Goal: Check status: Check status

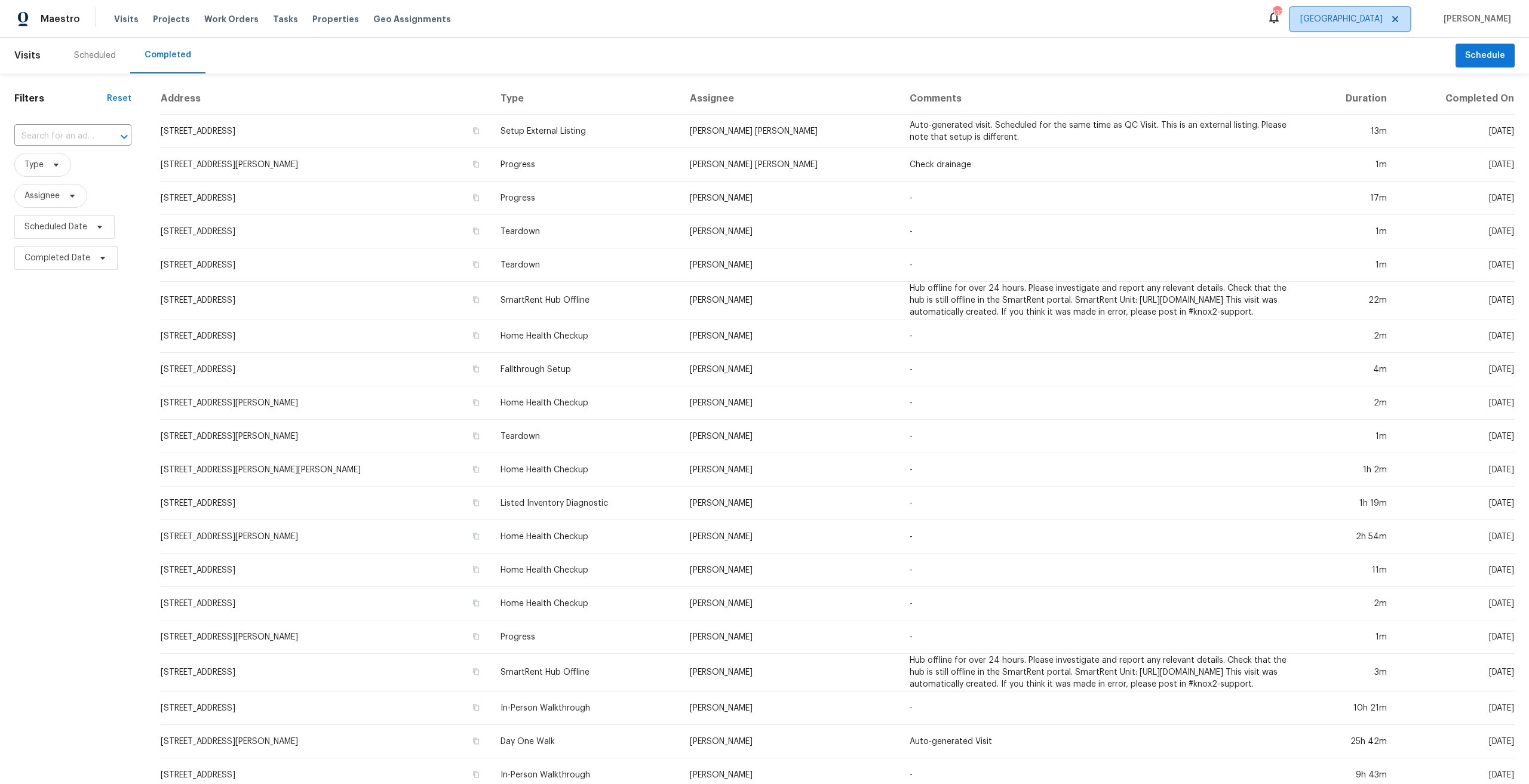
click at [1382, 20] on span "[GEOGRAPHIC_DATA]" at bounding box center [1342, 19] width 83 height 12
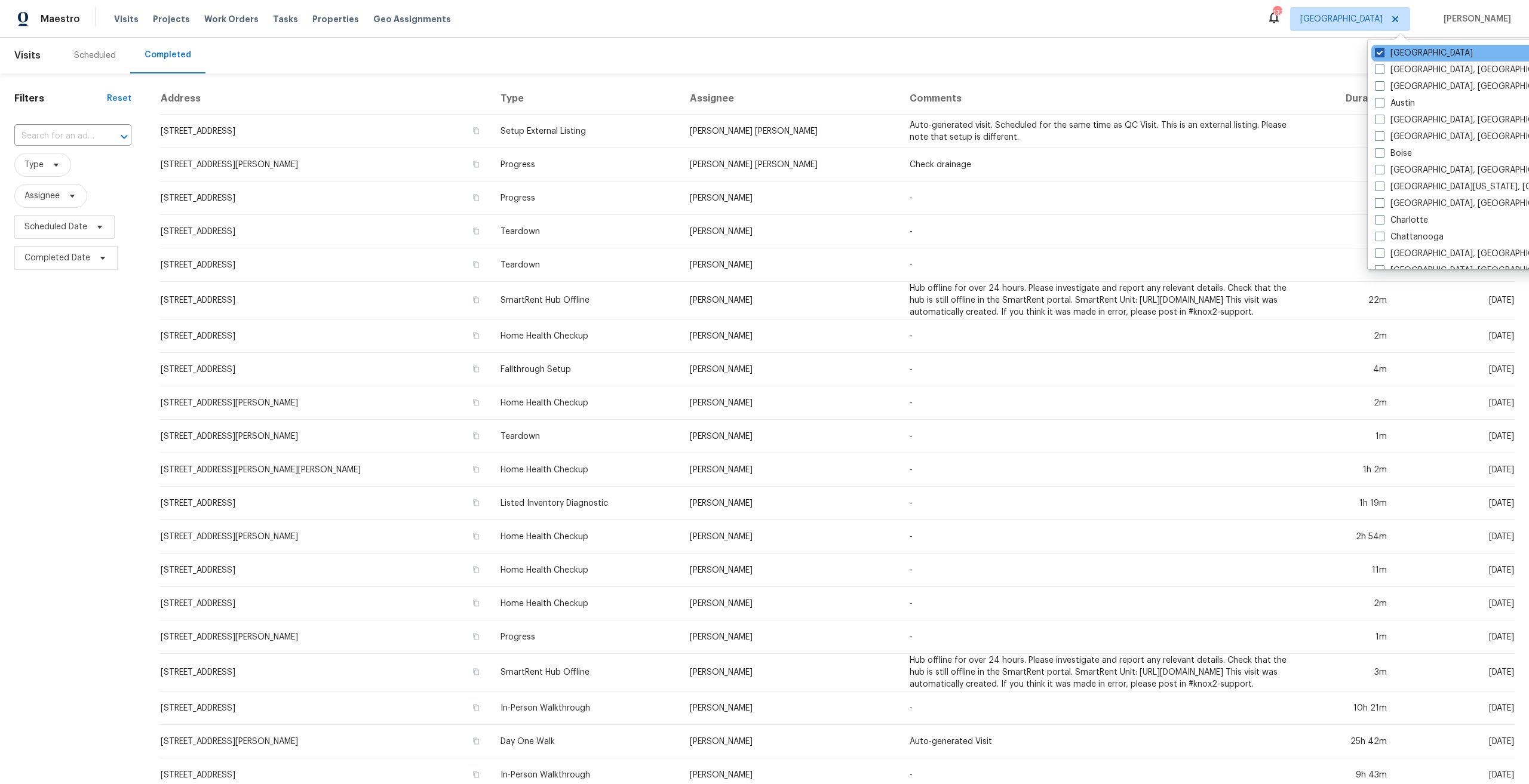
click at [1377, 50] on span at bounding box center [1380, 52] width 10 height 10
click at [1377, 50] on input "[GEOGRAPHIC_DATA]" at bounding box center [1378, 51] width 8 height 8
checkbox input "false"
checkbox input "true"
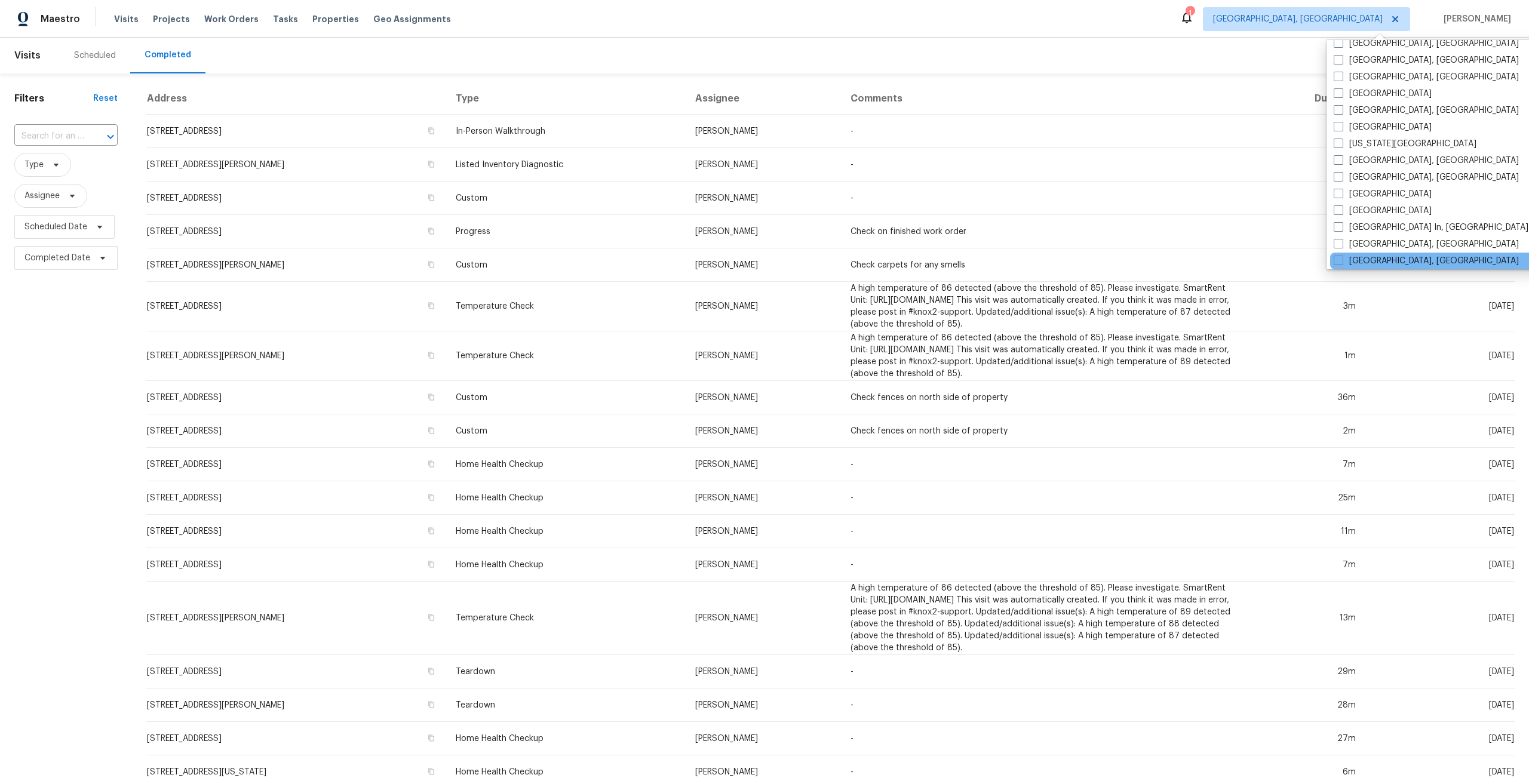
scroll to position [418, 0]
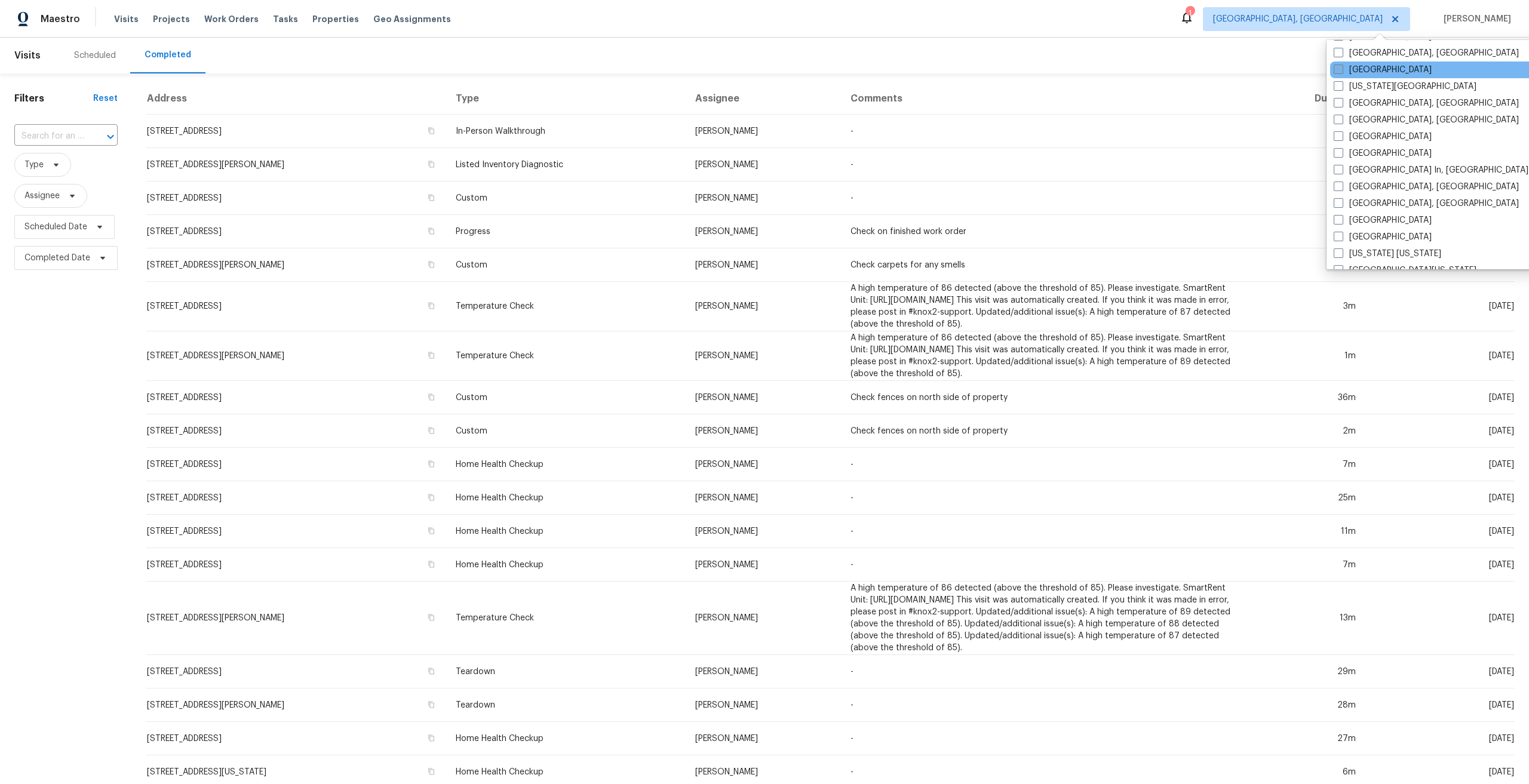
click at [1338, 68] on span at bounding box center [1338, 70] width 10 height 10
click at [1338, 68] on input "[GEOGRAPHIC_DATA]" at bounding box center [1337, 67] width 8 height 8
checkbox input "true"
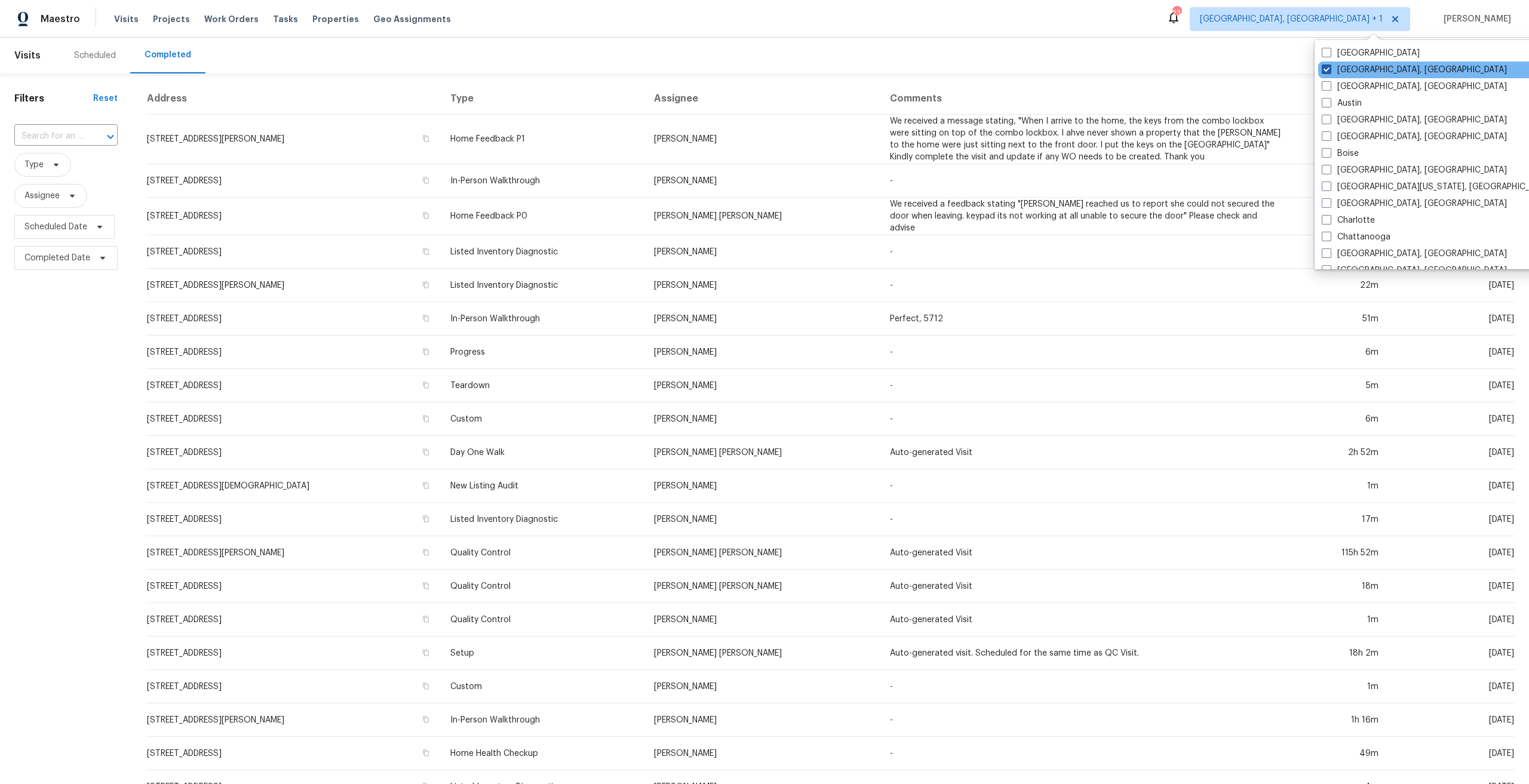
click at [1327, 69] on span at bounding box center [1327, 70] width 10 height 10
click at [1327, 69] on input "[GEOGRAPHIC_DATA], [GEOGRAPHIC_DATA]" at bounding box center [1325, 67] width 8 height 8
checkbox input "false"
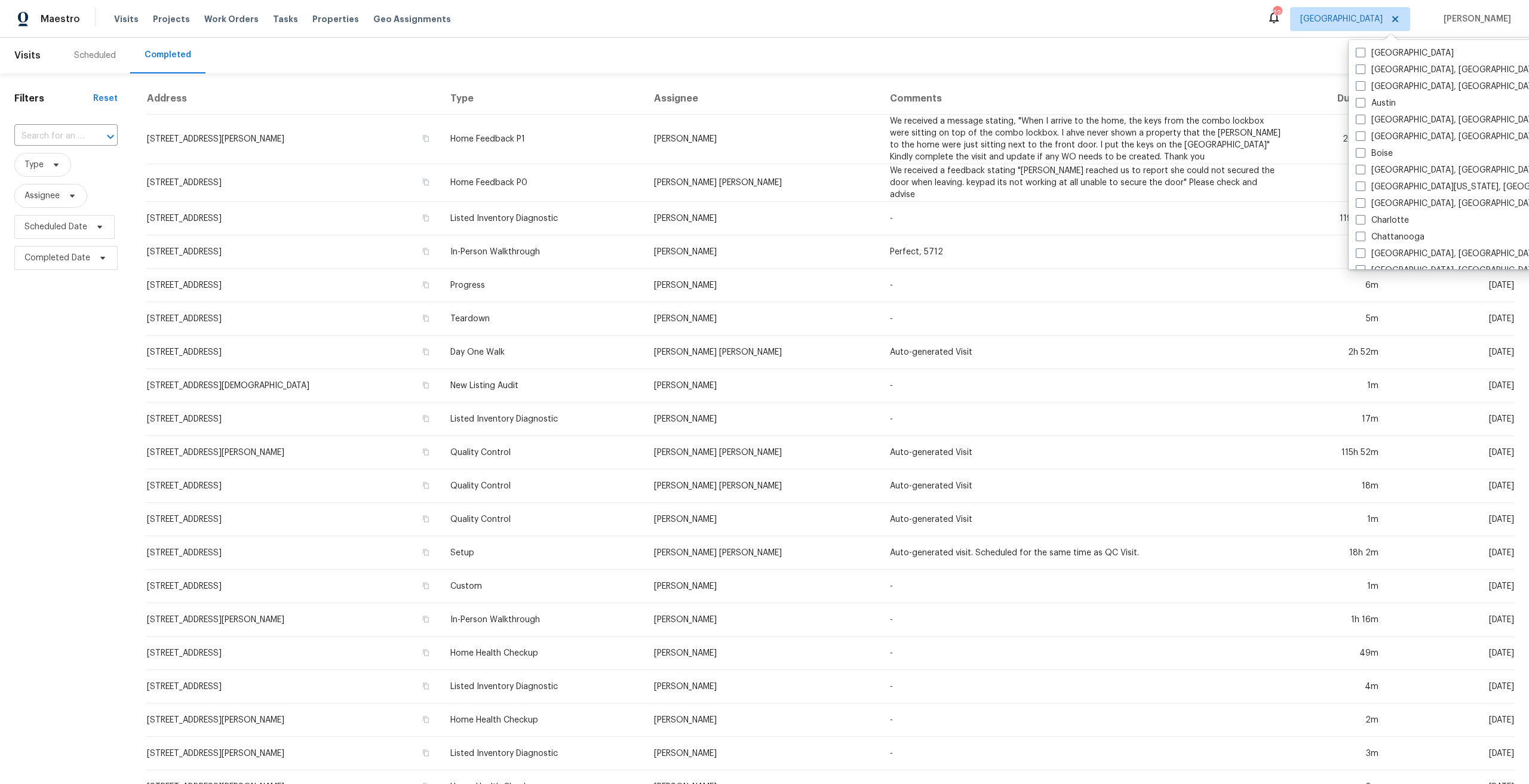
click at [101, 56] on div "Scheduled" at bounding box center [95, 55] width 42 height 12
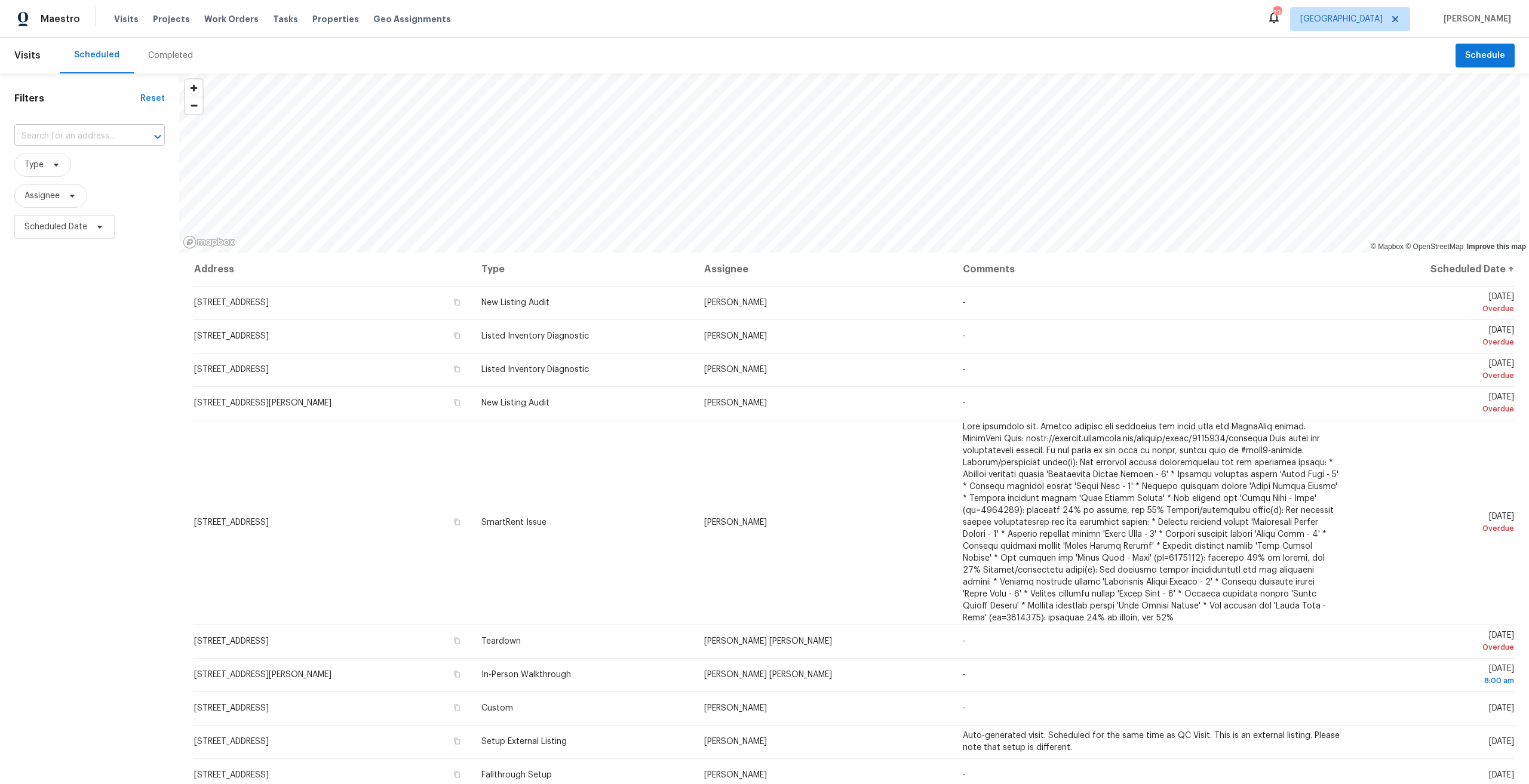
click at [50, 136] on input "text" at bounding box center [73, 136] width 117 height 19
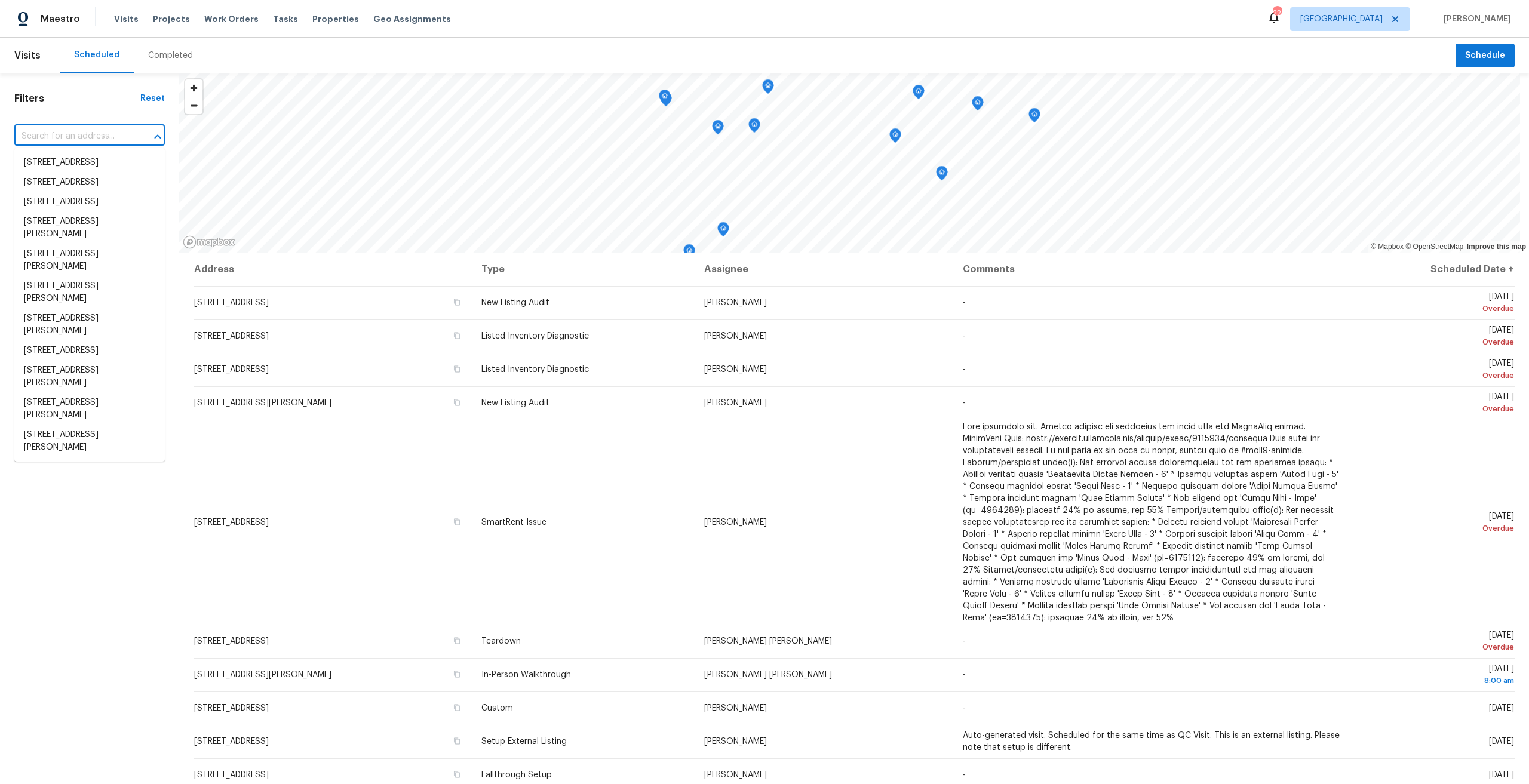
paste input "[STREET_ADDRESS][PERSON_NAME][PERSON_NAME]"
type input "[STREET_ADDRESS][PERSON_NAME][PERSON_NAME]"
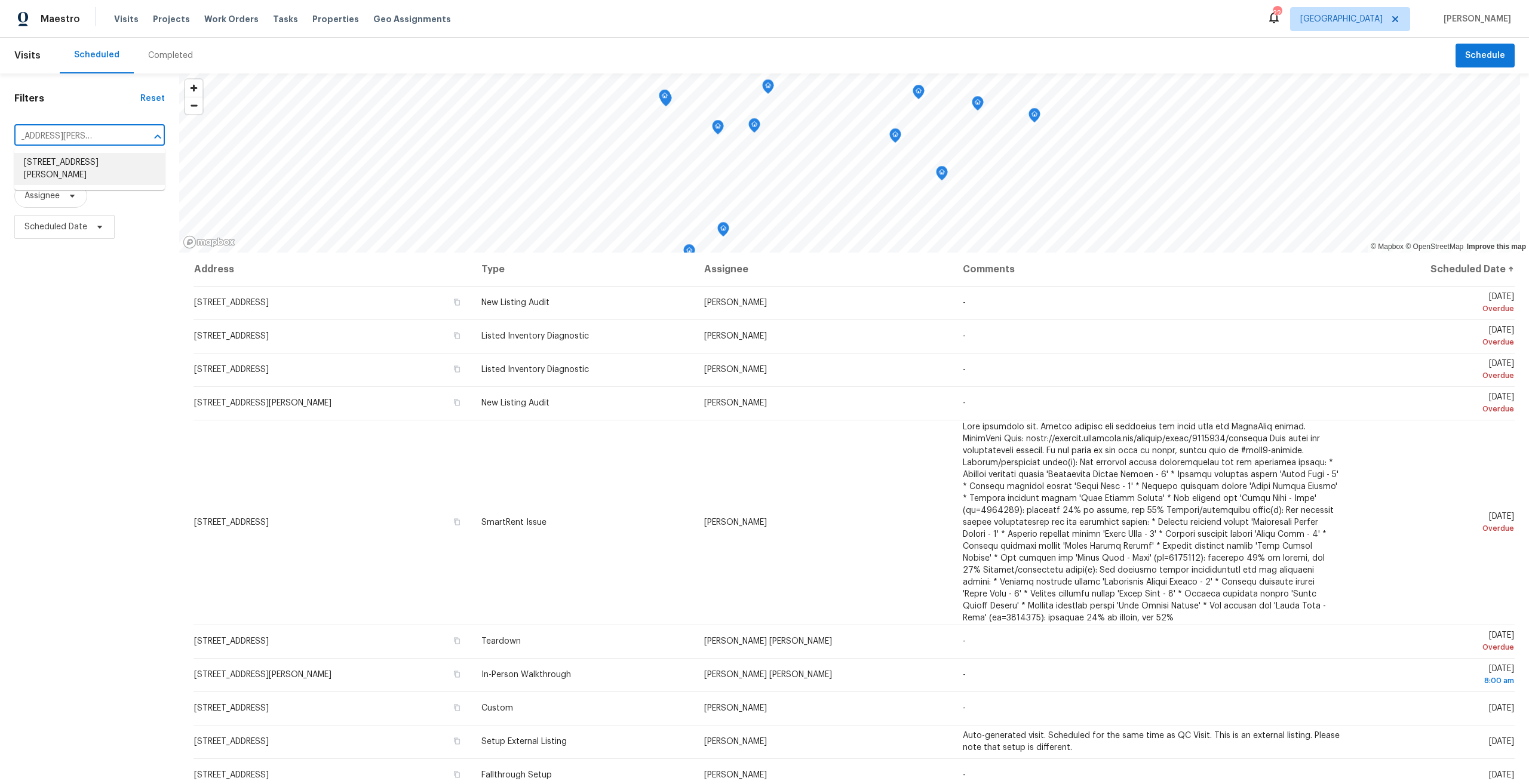
click at [71, 170] on li "[STREET_ADDRESS][PERSON_NAME]" at bounding box center [89, 169] width 151 height 32
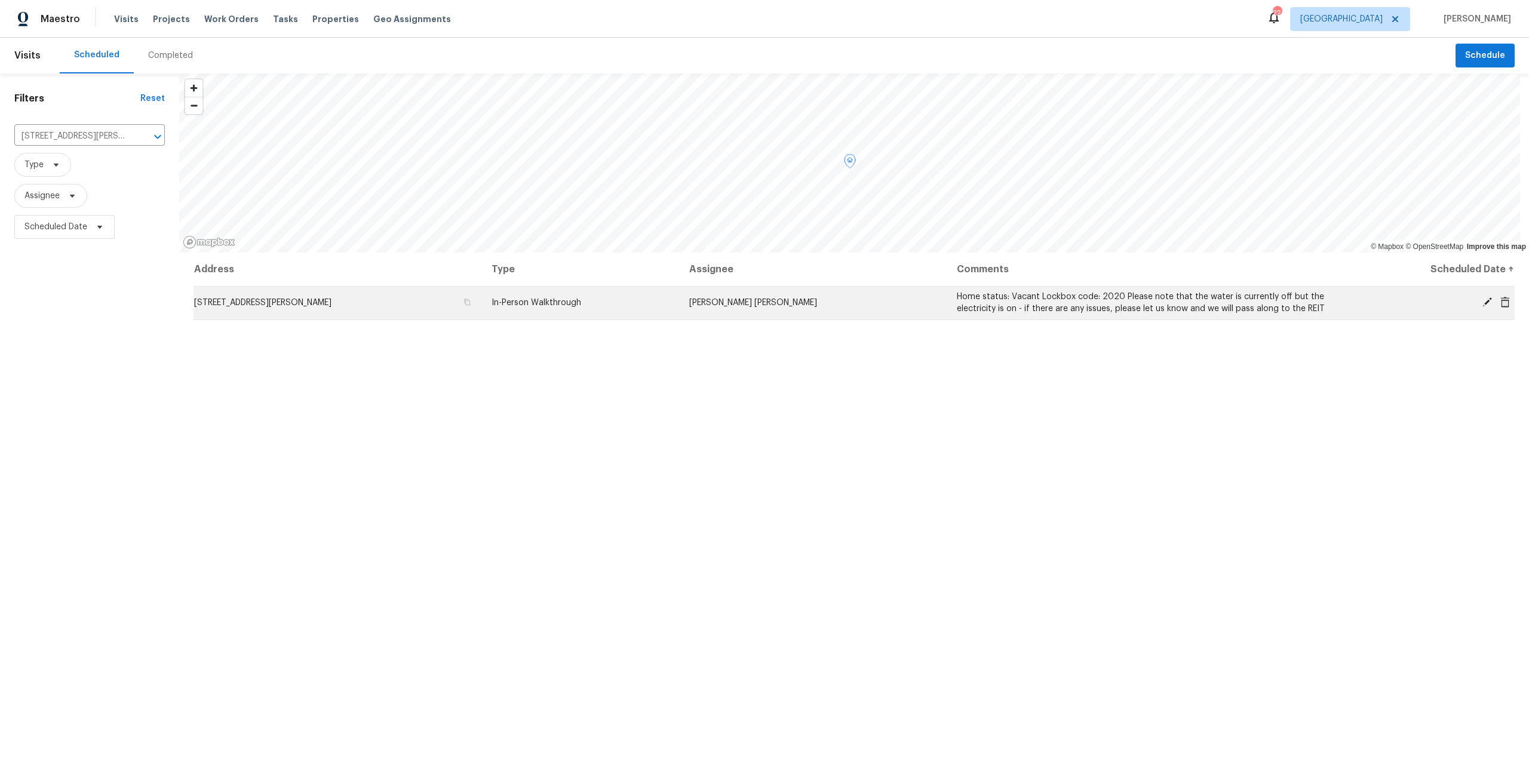
click at [315, 307] on td "[STREET_ADDRESS][PERSON_NAME]" at bounding box center [337, 303] width 288 height 34
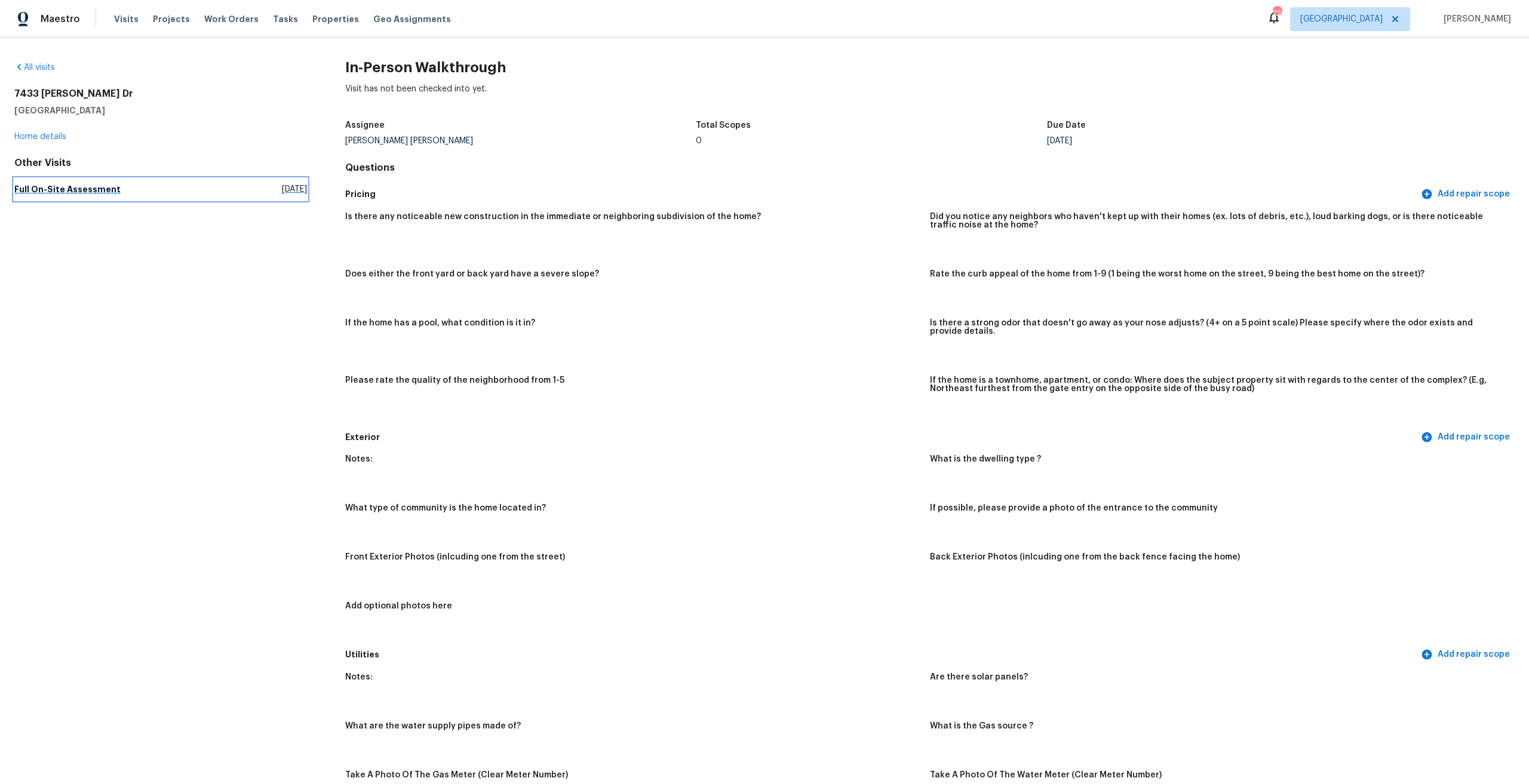
click at [282, 194] on span "[DATE]" at bounding box center [294, 189] width 25 height 12
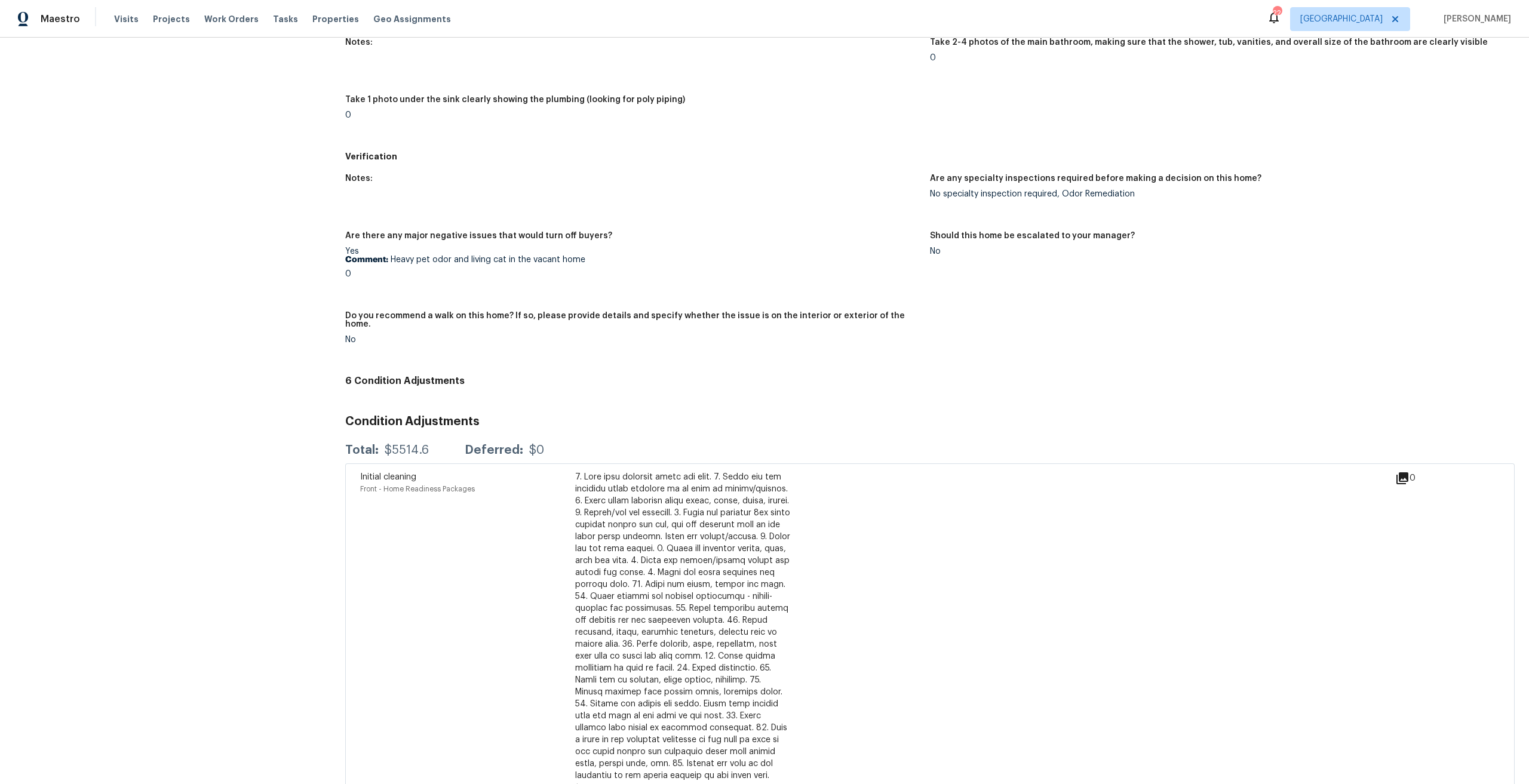
scroll to position [2210, 0]
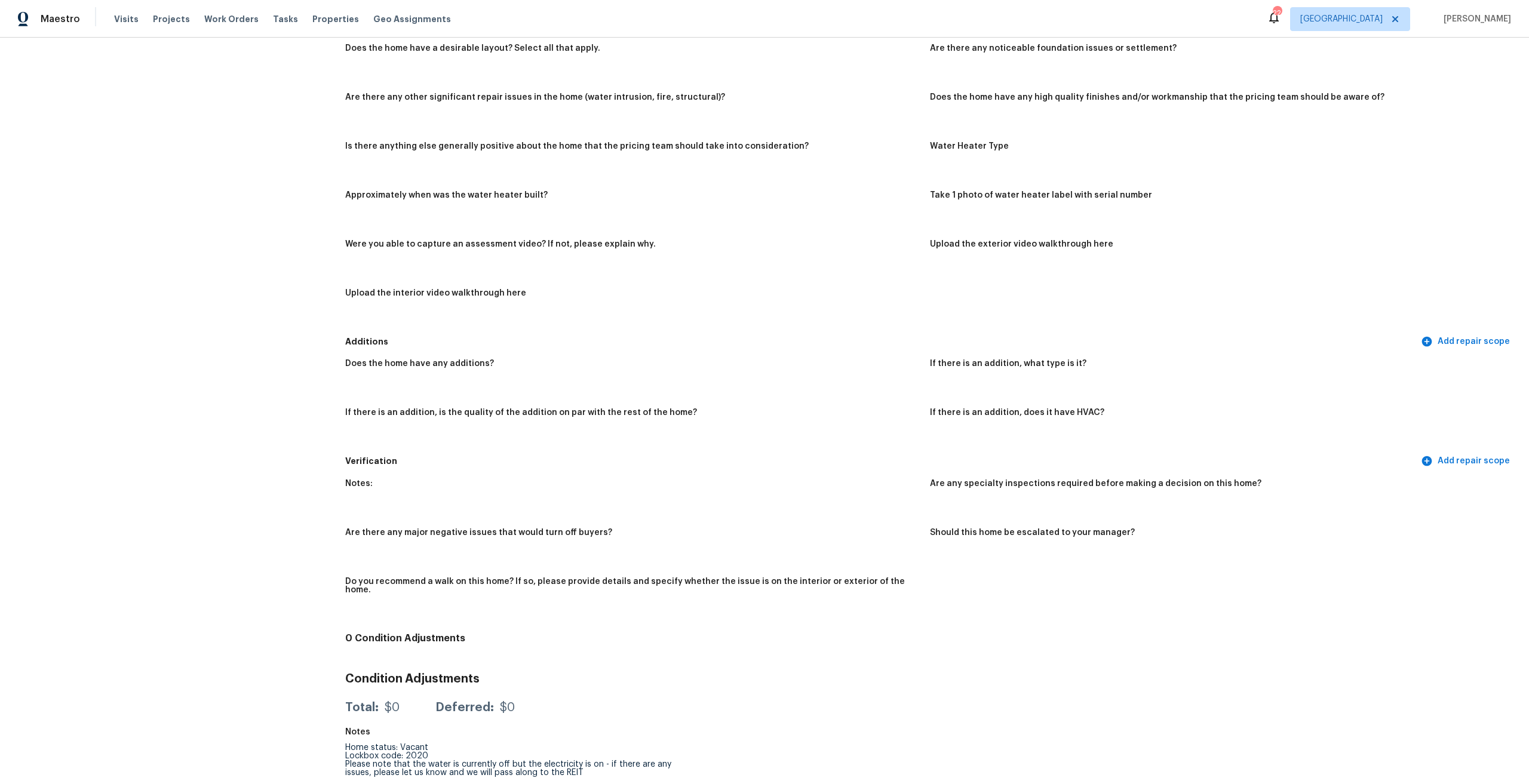
scroll to position [1350, 0]
